Goal: Transaction & Acquisition: Subscribe to service/newsletter

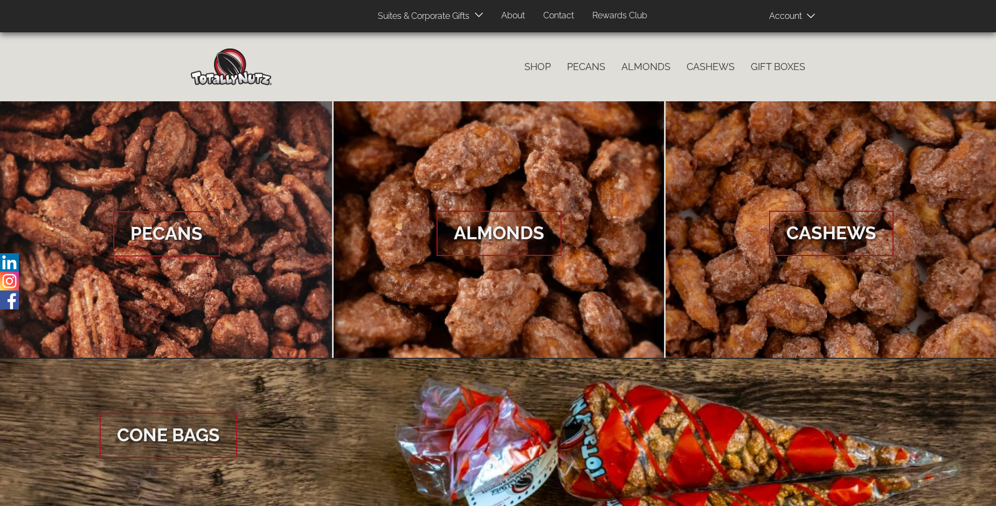
scroll to position [1611, 0]
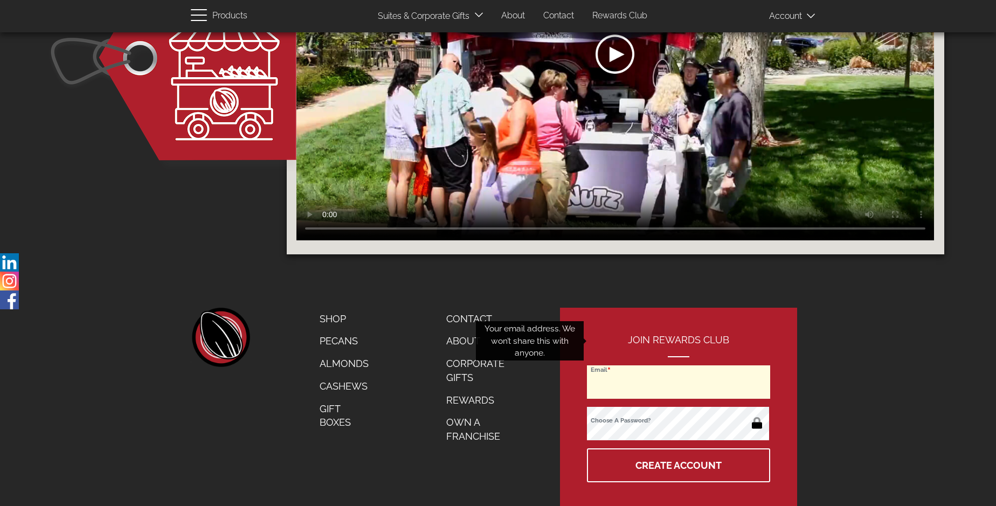
click at [679, 365] on input "Email" at bounding box center [678, 381] width 183 height 33
type input "[EMAIL_ADDRESS][DOMAIN_NAME]"
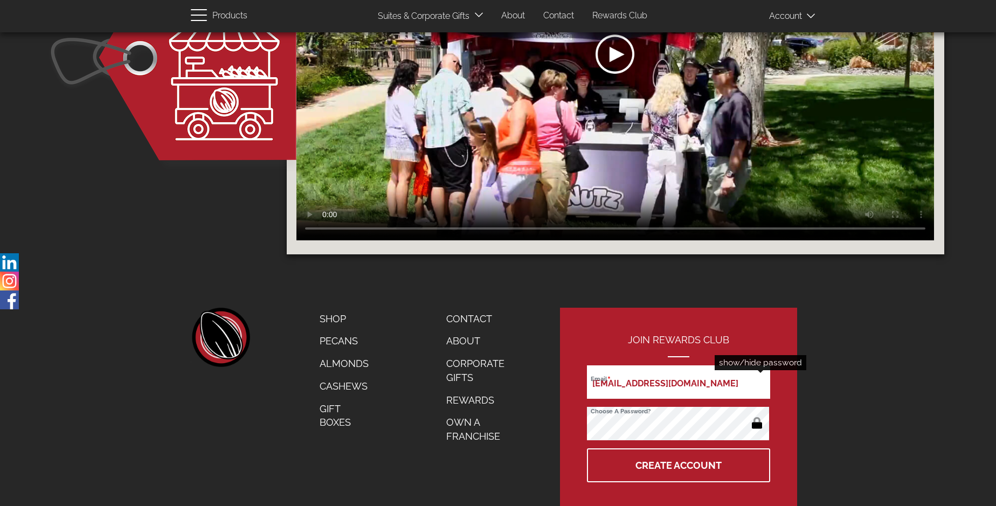
click at [757, 415] on button "button" at bounding box center [756, 423] width 21 height 17
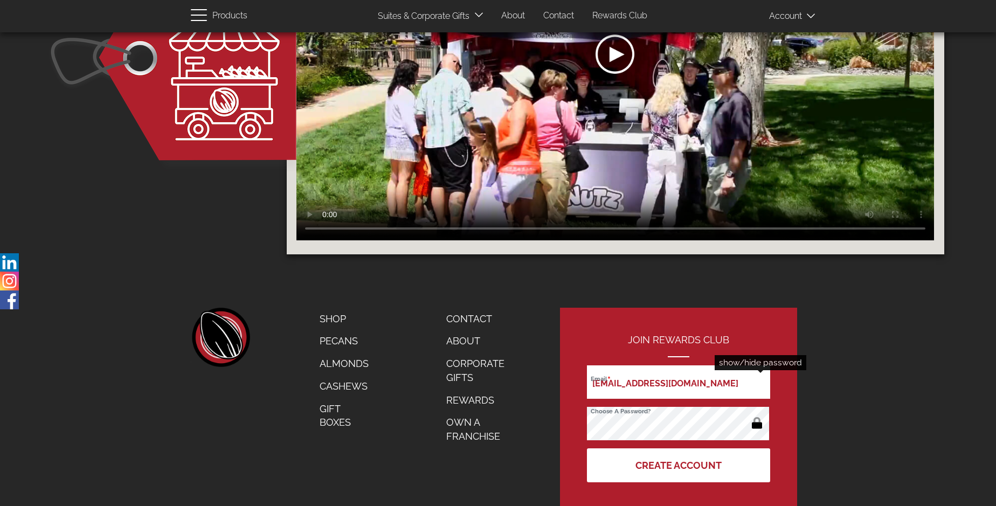
click at [679, 448] on button "Create Account" at bounding box center [678, 465] width 183 height 34
